Goal: Task Accomplishment & Management: Manage account settings

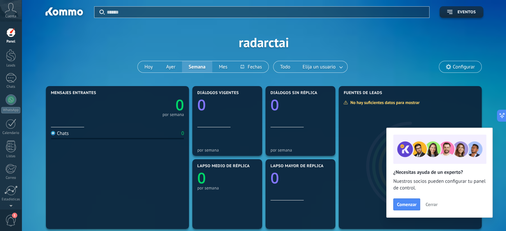
click at [13, 17] on span "Cuenta" at bounding box center [10, 16] width 11 height 4
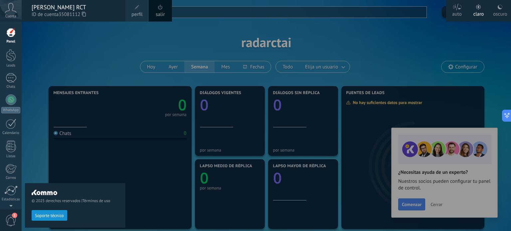
click at [444, 63] on div at bounding box center [277, 115] width 511 height 231
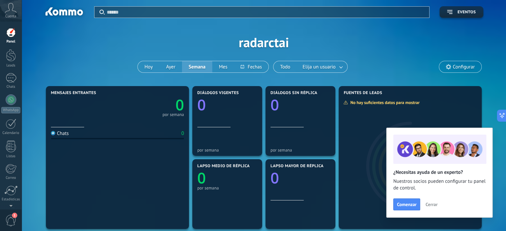
click at [61, 11] on div at bounding box center [63, 12] width 43 height 11
click at [8, 57] on div at bounding box center [11, 55] width 10 height 12
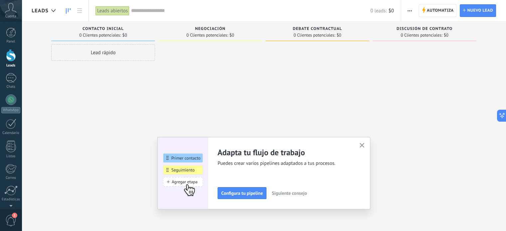
click at [9, 219] on span "1" at bounding box center [10, 221] width 11 height 12
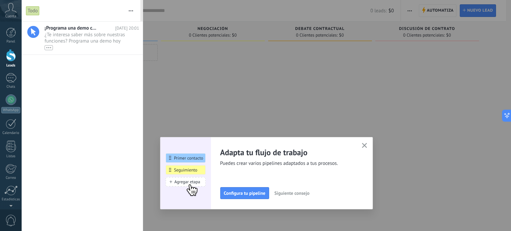
click at [166, 48] on div at bounding box center [255, 115] width 511 height 231
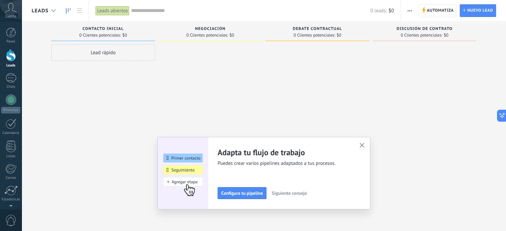
click at [51, 12] on icon at bounding box center [53, 10] width 4 height 3
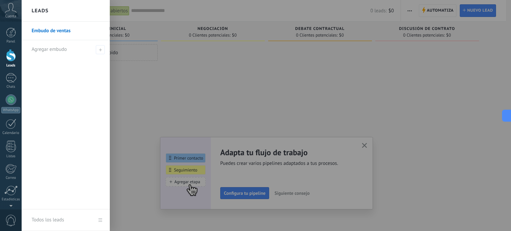
click at [51, 12] on div "Leads" at bounding box center [66, 11] width 88 height 22
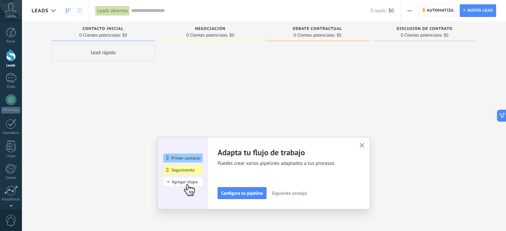
click at [12, 9] on use at bounding box center [10, 8] width 11 height 10
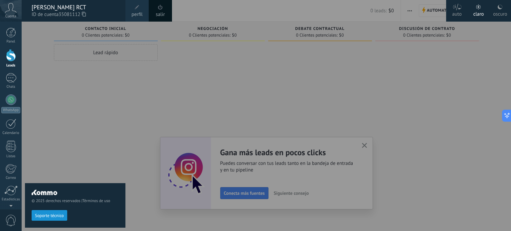
click at [137, 12] on span "perfil" at bounding box center [136, 14] width 11 height 7
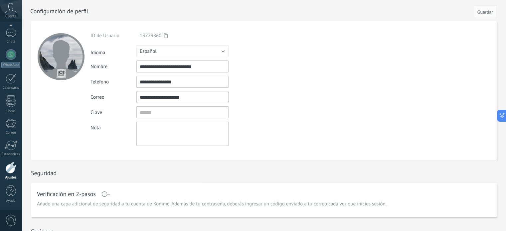
click at [9, 13] on icon at bounding box center [11, 8] width 12 height 10
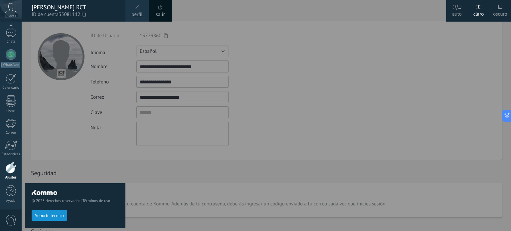
click at [348, 23] on div at bounding box center [277, 115] width 511 height 231
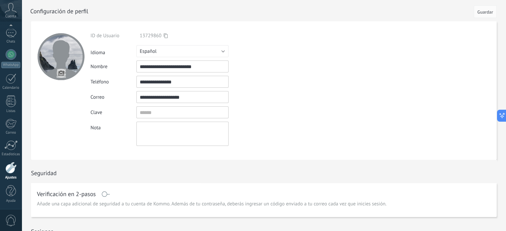
drag, startPoint x: 502, startPoint y: 115, endPoint x: 360, endPoint y: 56, distance: 153.8
click at [399, 0] on div "**********" at bounding box center [264, 0] width 484 height 0
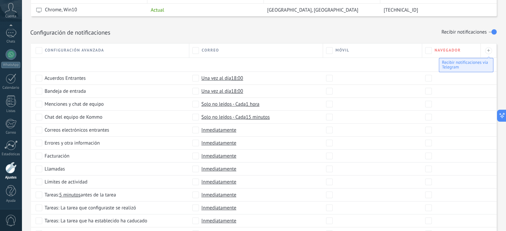
scroll to position [313, 0]
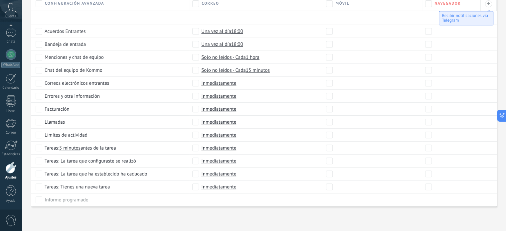
click at [9, 174] on link "Ajustes" at bounding box center [11, 171] width 22 height 18
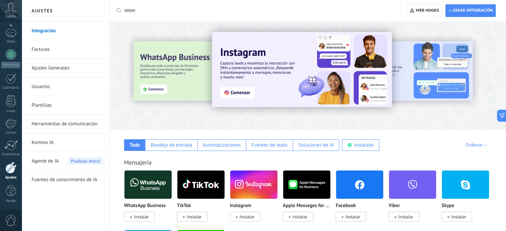
click at [56, 53] on link "Facturas" at bounding box center [67, 49] width 71 height 19
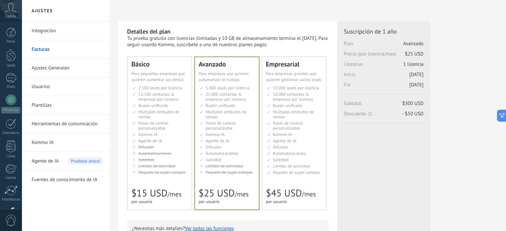
drag, startPoint x: 203, startPoint y: 40, endPoint x: 279, endPoint y: 43, distance: 76.2
click at [279, 43] on div "Tu prueba gratuita con licencias ilimitadas y 10 GB de almacenamiento termina e…" at bounding box center [227, 41] width 201 height 13
click at [285, 44] on div "Tu prueba gratuita con licencias ilimitadas y 10 GB de almacenamiento termina e…" at bounding box center [227, 41] width 201 height 13
click at [236, 97] on span "25.000 contactos & empresas por licencia" at bounding box center [225, 96] width 40 height 11
